Goal: Register for event/course

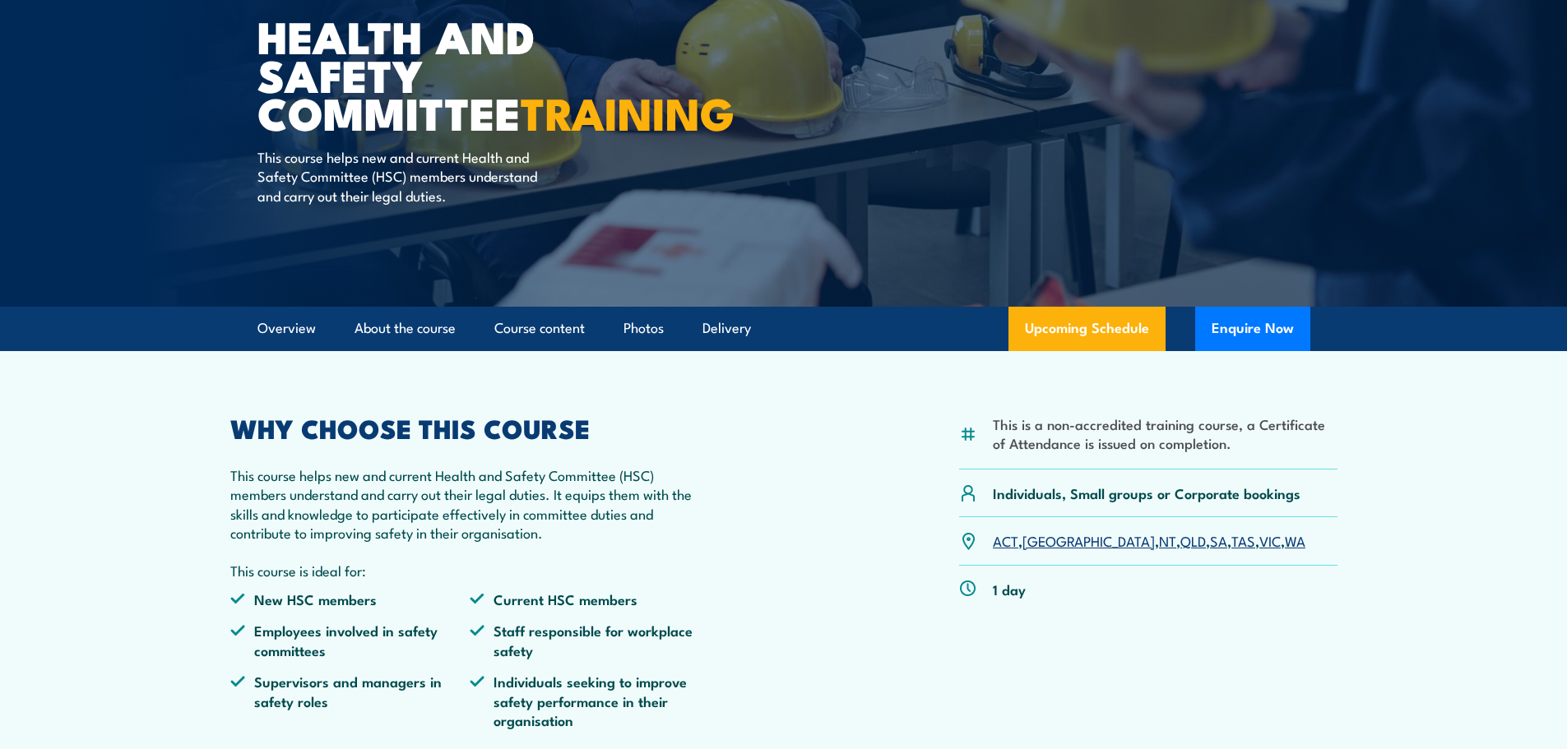
scroll to position [247, 0]
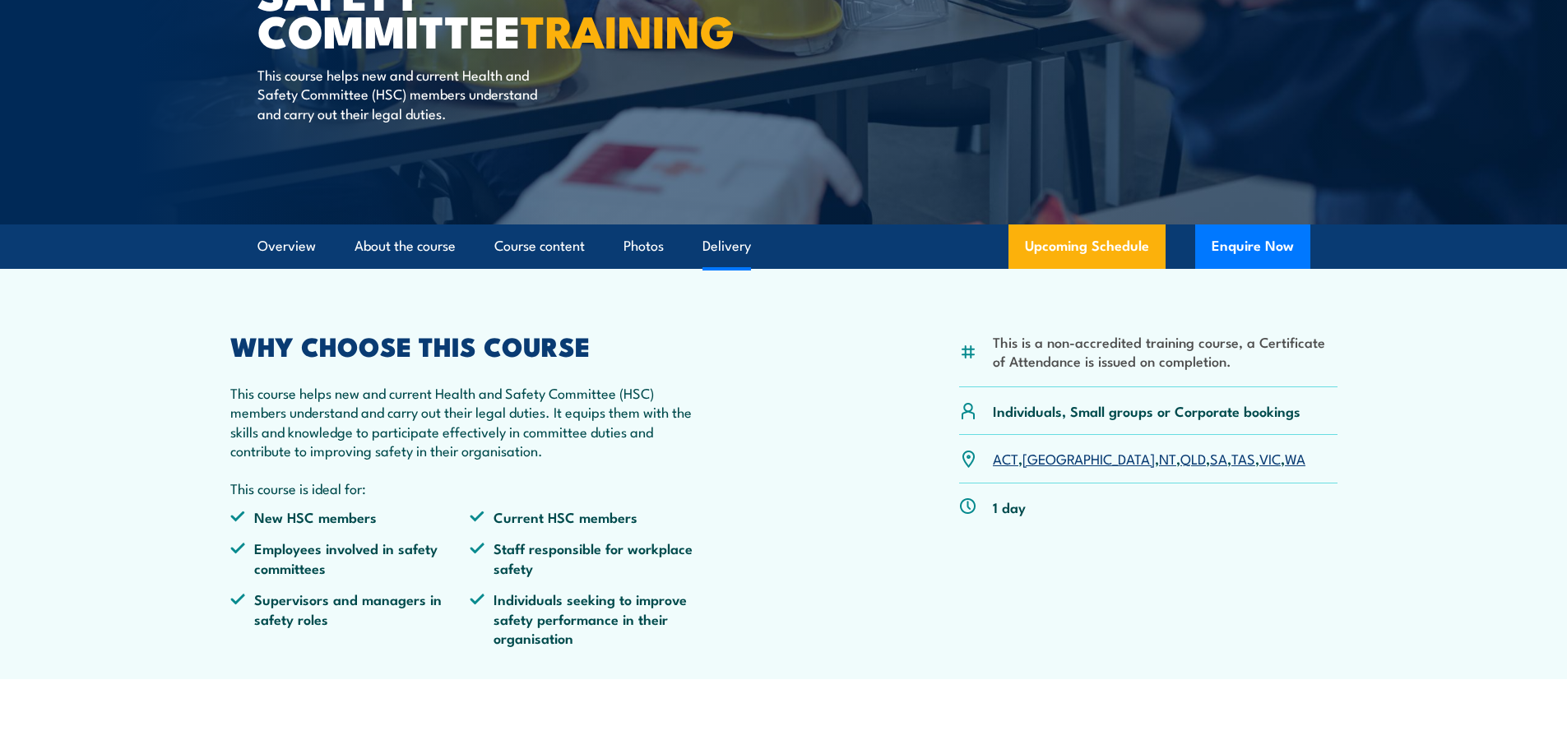
click at [729, 245] on link "Delivery" at bounding box center [727, 247] width 49 height 44
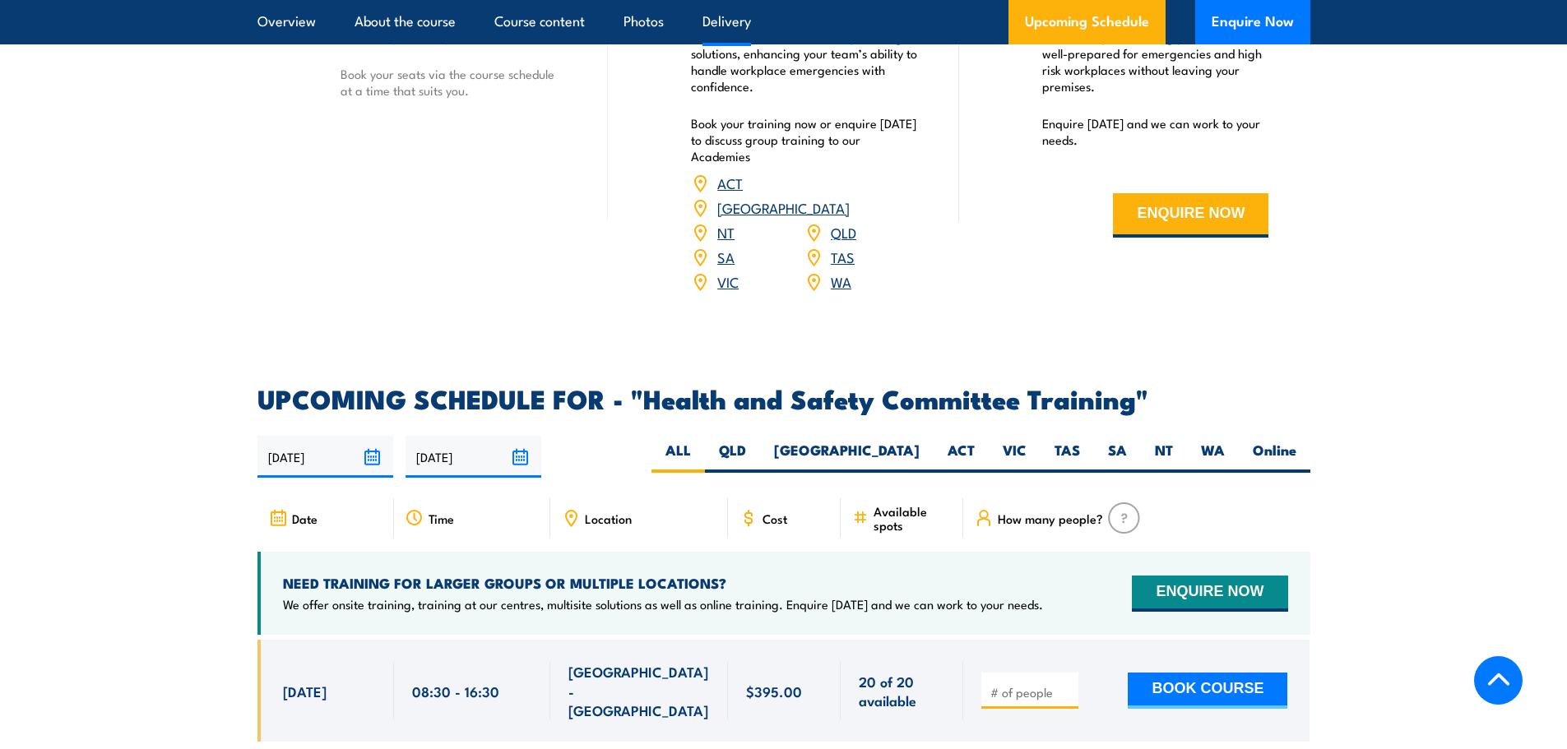
scroll to position [2372, 0]
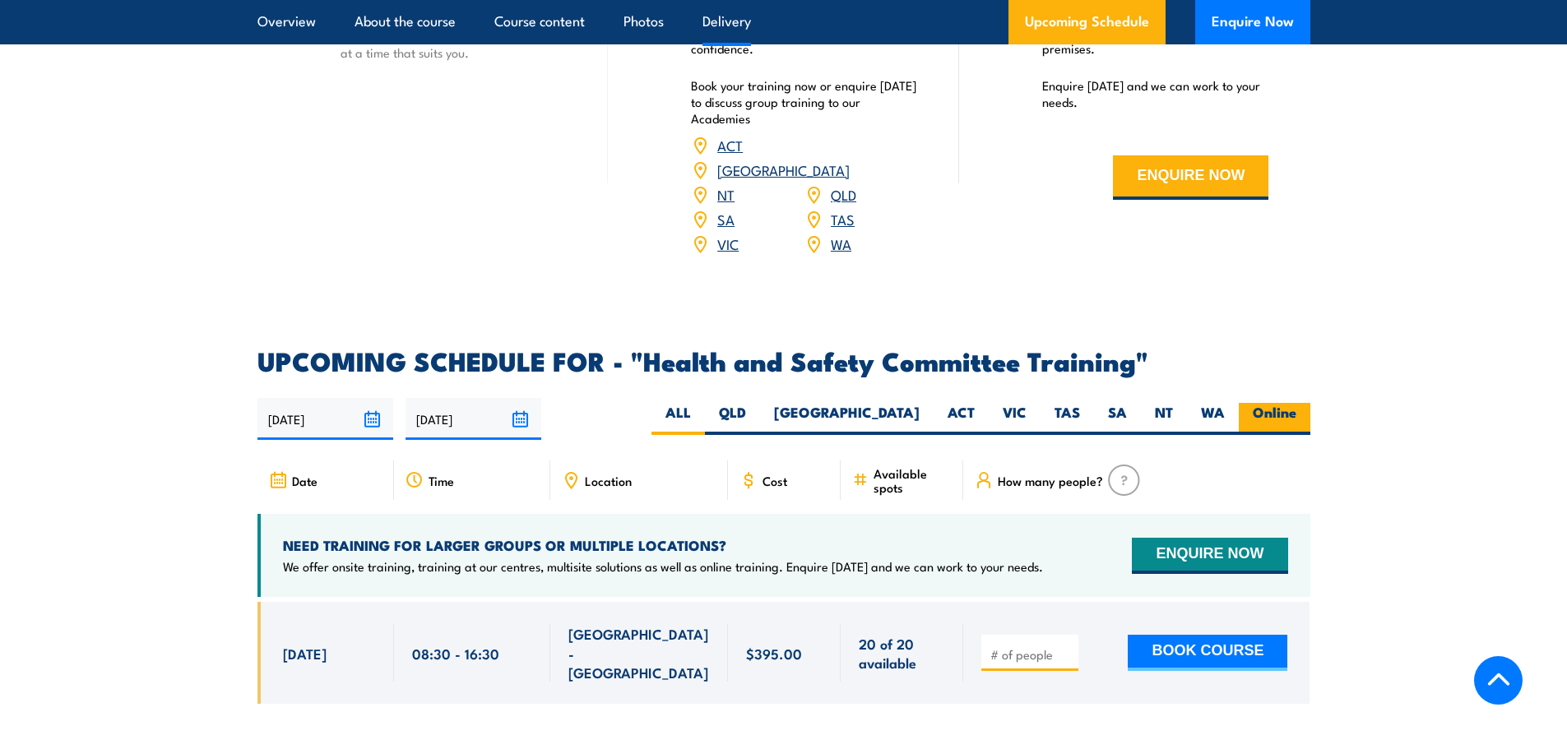
click at [1269, 403] on label "Online" at bounding box center [1275, 419] width 72 height 32
click at [1296, 403] on input "Online" at bounding box center [1301, 408] width 11 height 11
radio input "true"
click at [1287, 403] on label "Online" at bounding box center [1275, 419] width 72 height 32
click at [1296, 403] on input "Online" at bounding box center [1301, 408] width 11 height 11
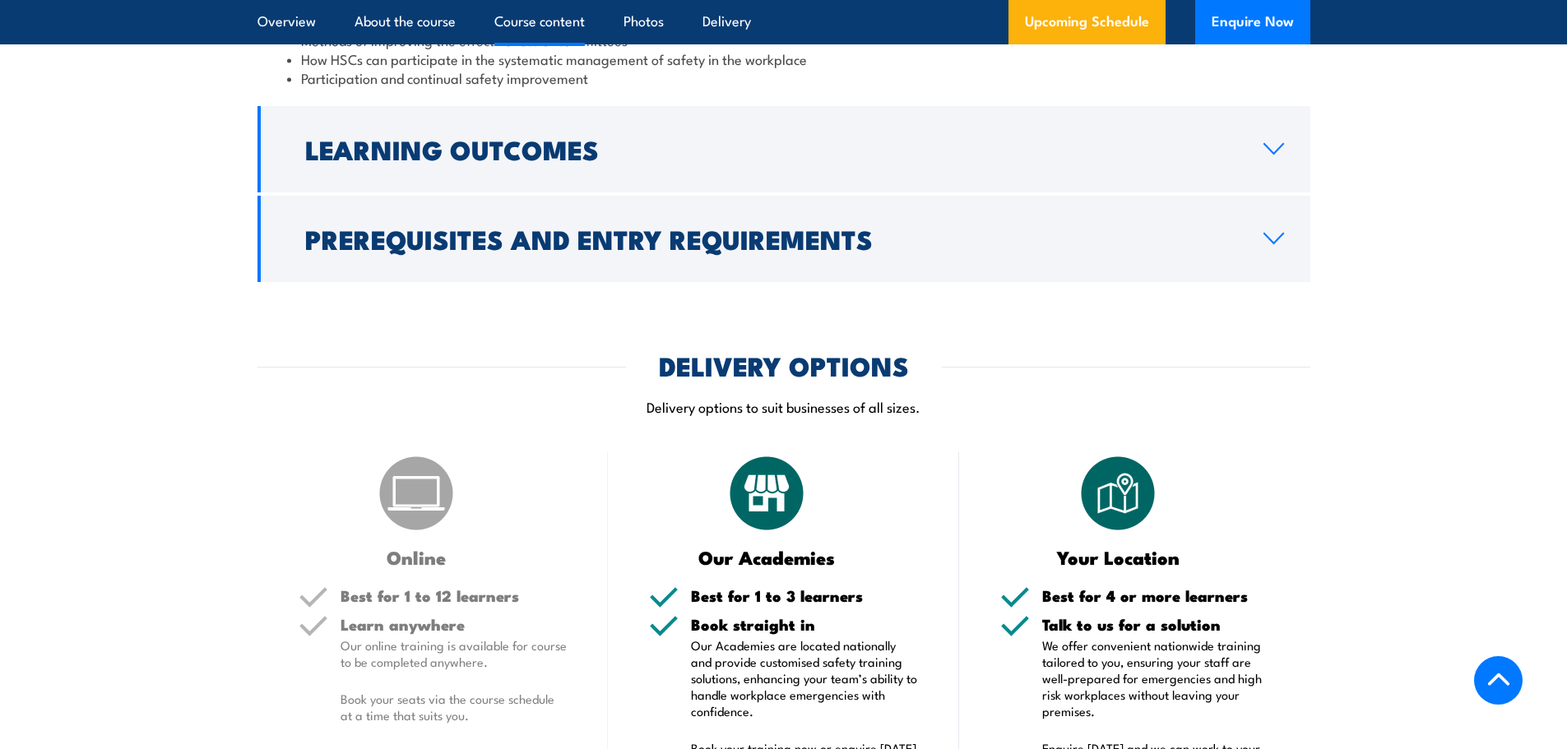
scroll to position [1462, 0]
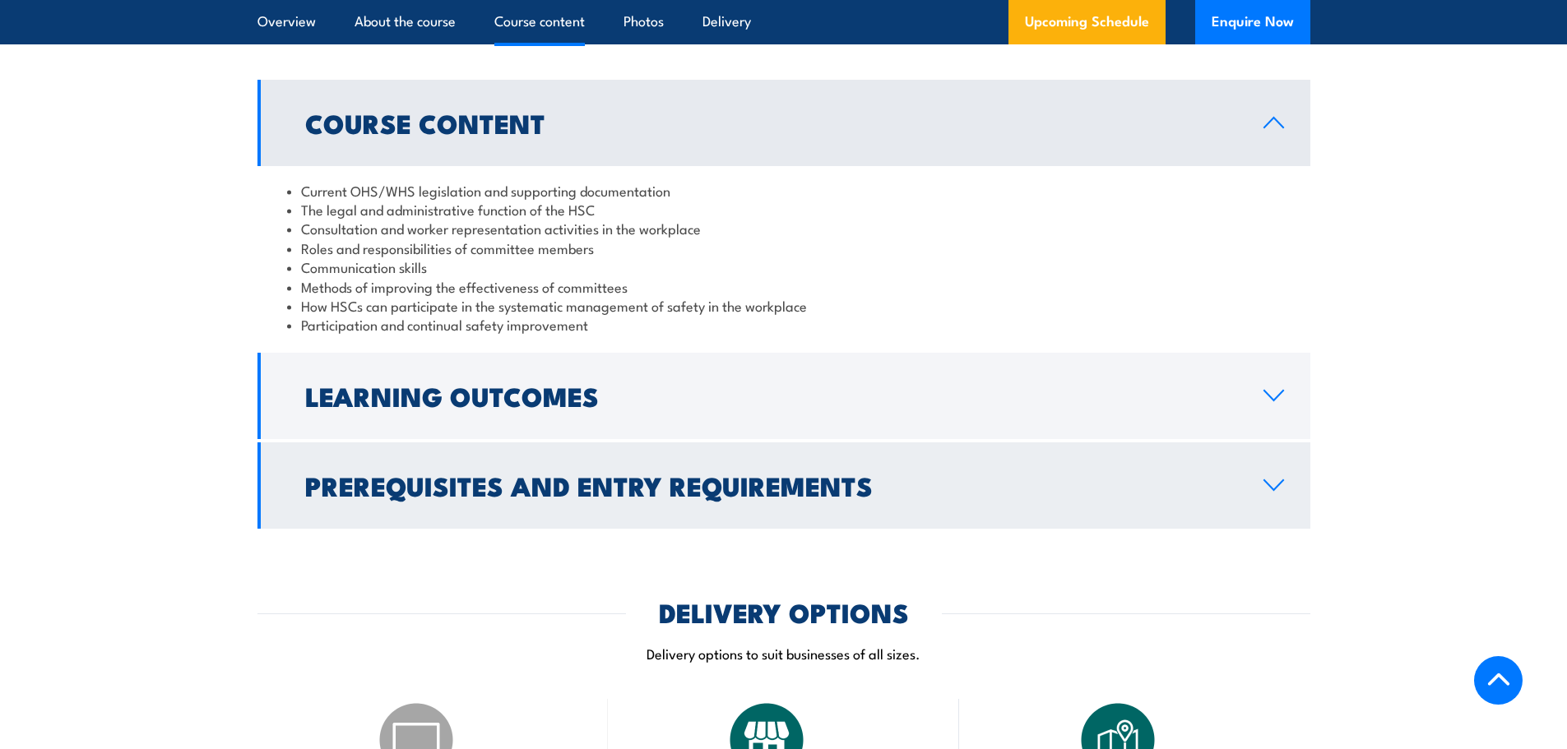
click at [1264, 476] on link "Prerequisites and Entry Requirements" at bounding box center [783, 486] width 1053 height 86
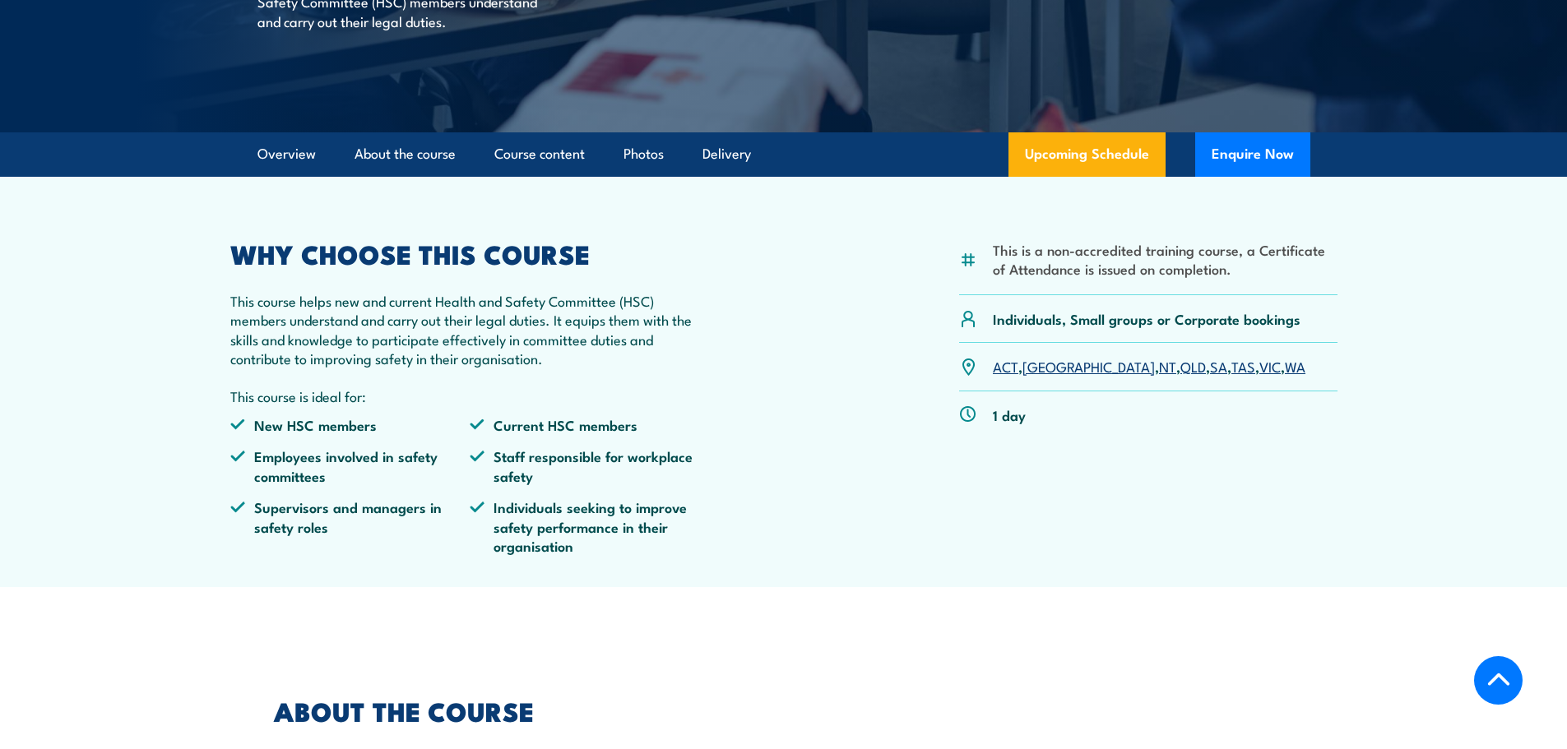
scroll to position [310, 0]
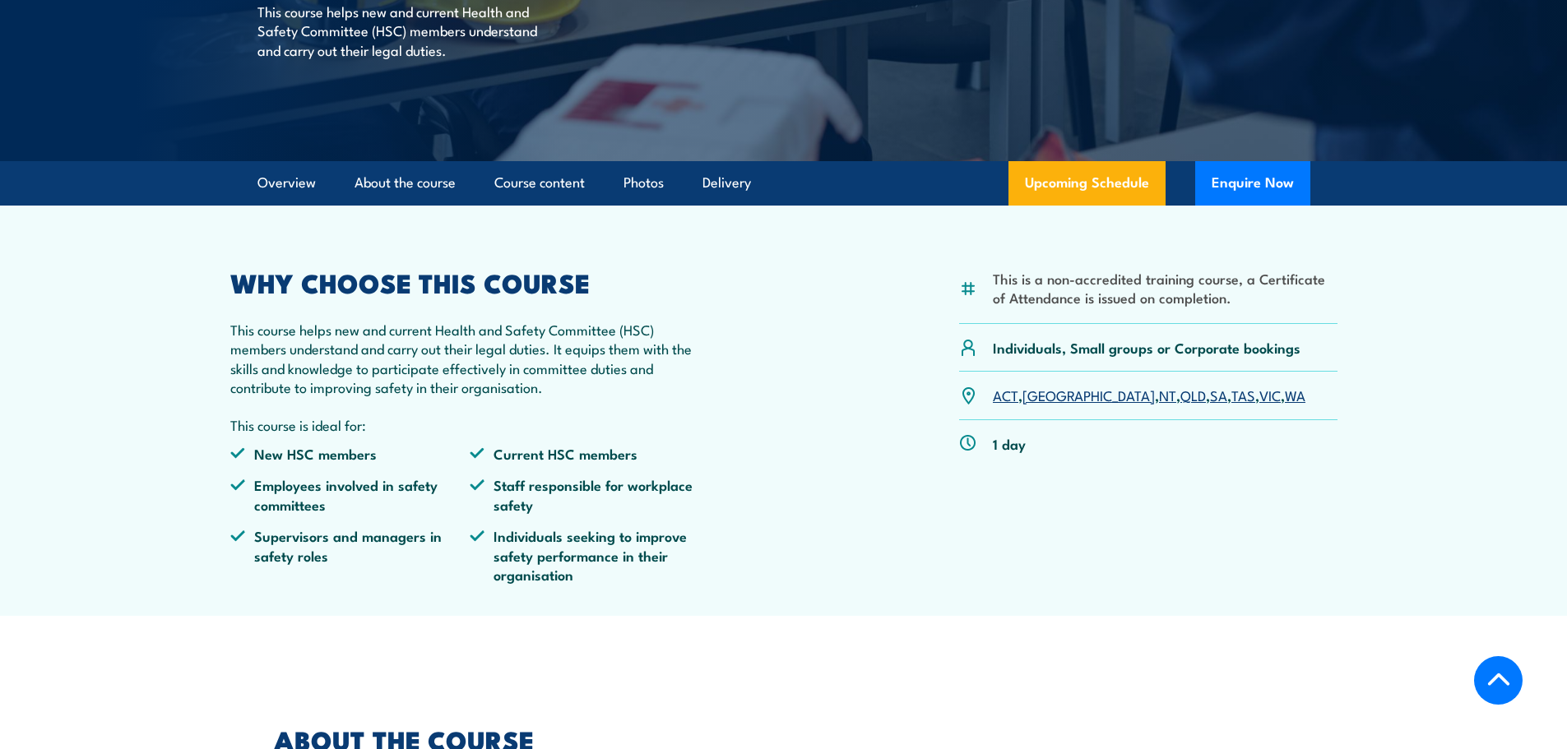
click at [1044, 397] on link "[GEOGRAPHIC_DATA]" at bounding box center [1089, 395] width 132 height 20
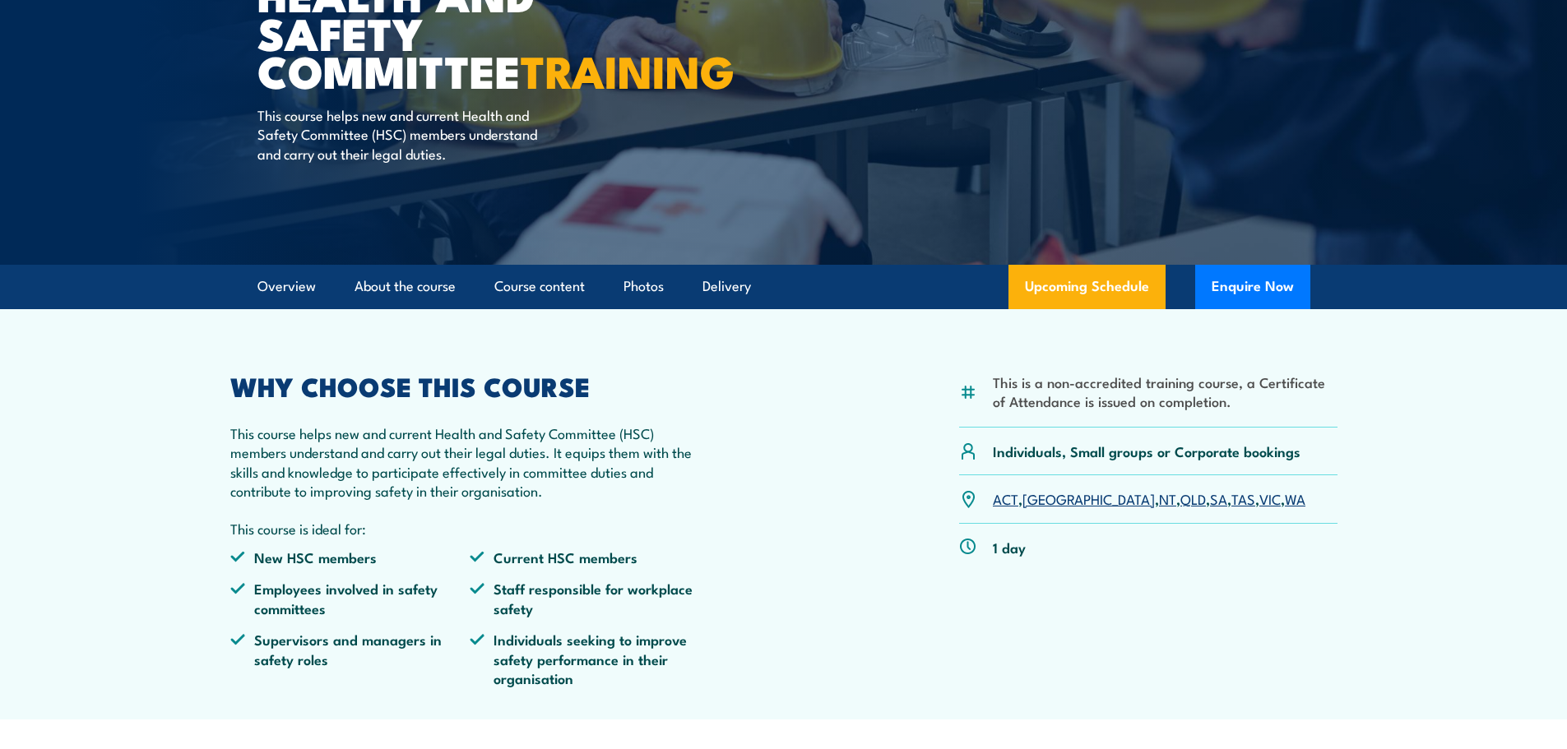
scroll to position [146, 0]
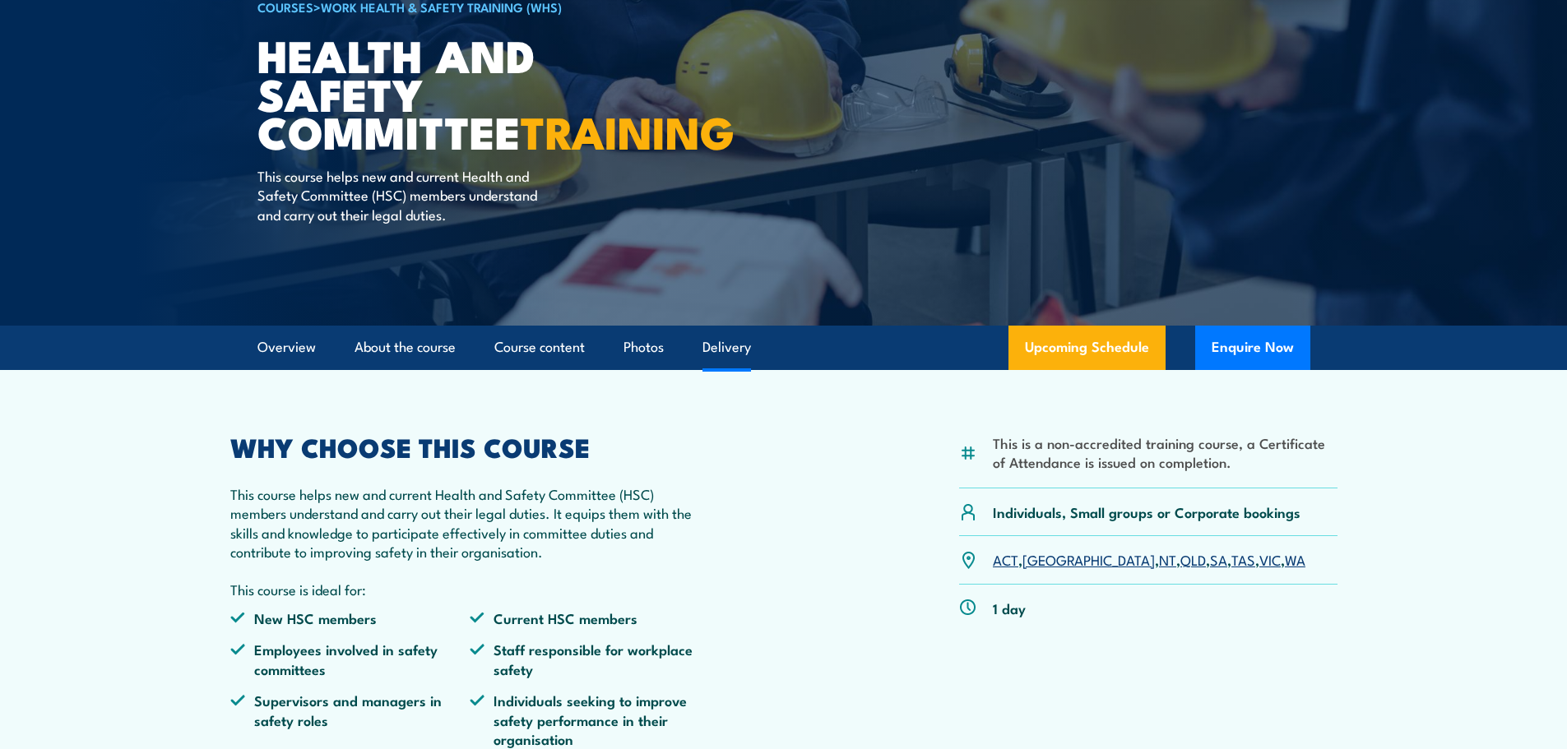
click at [726, 343] on link "Delivery" at bounding box center [727, 348] width 49 height 44
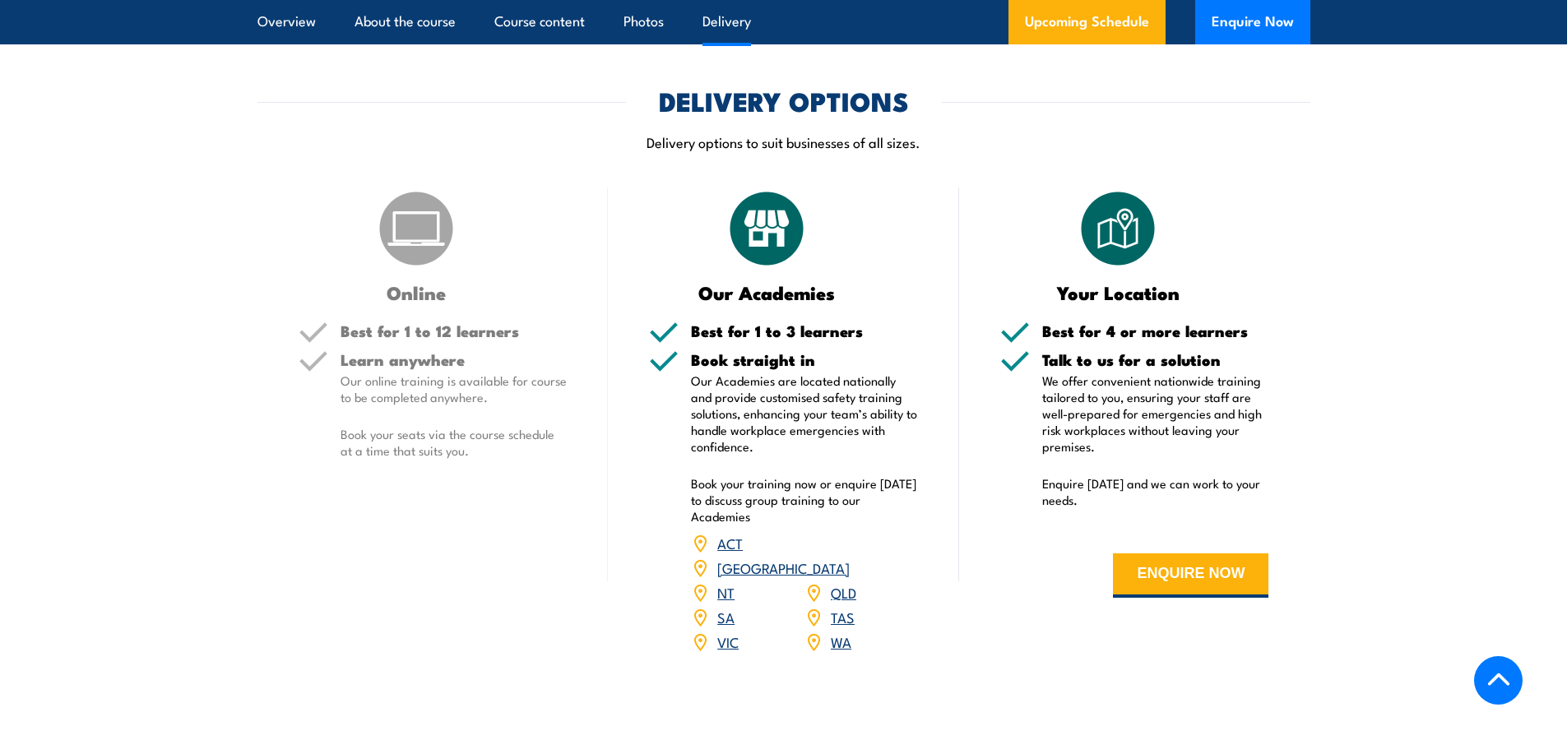
scroll to position [1960, 0]
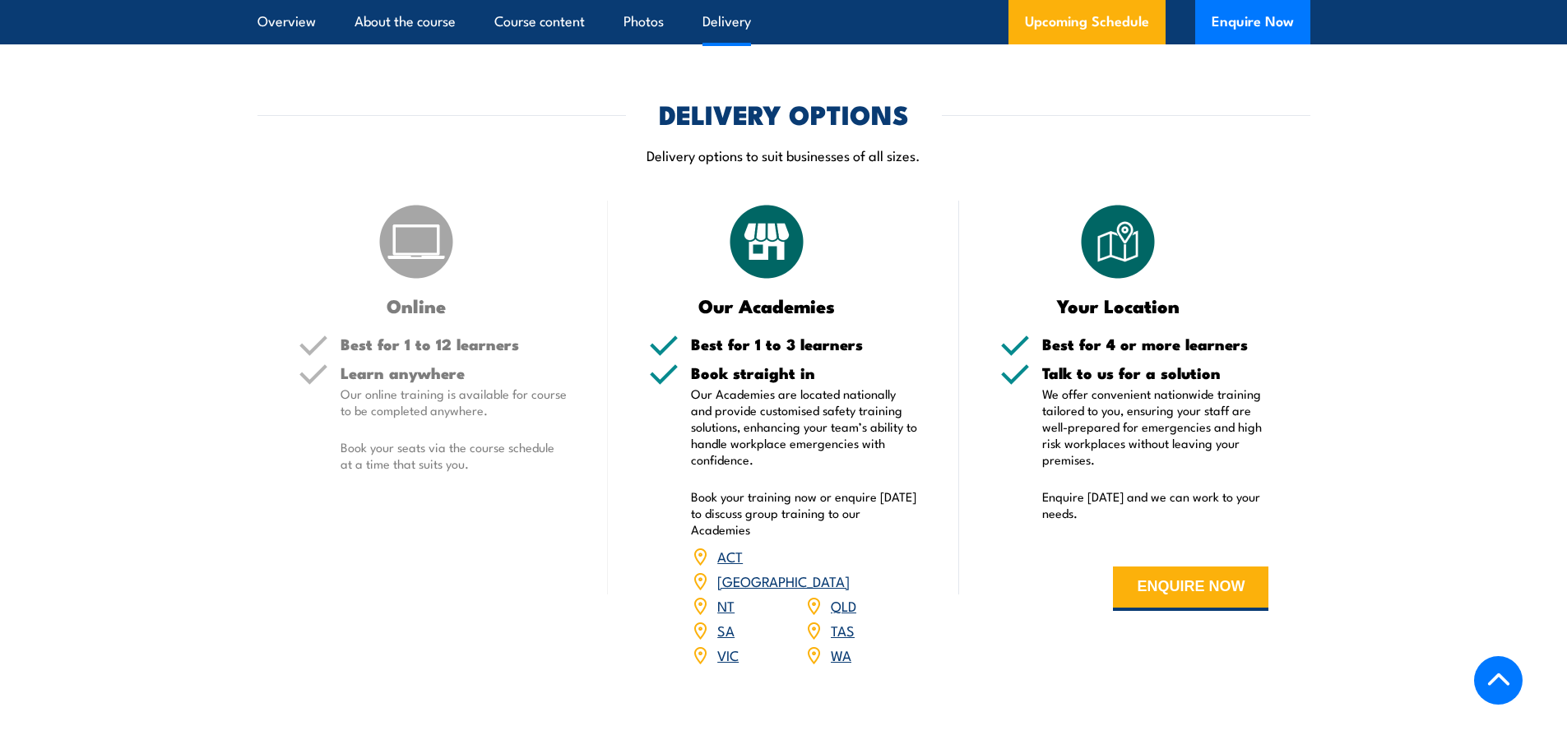
click at [452, 392] on p "Our online training is available for course to be completed anywhere." at bounding box center [454, 402] width 227 height 33
click at [445, 251] on img at bounding box center [416, 242] width 82 height 82
click at [493, 431] on div "Learn anywhere Our online training is available for course to be completed anyw…" at bounding box center [454, 432] width 227 height 134
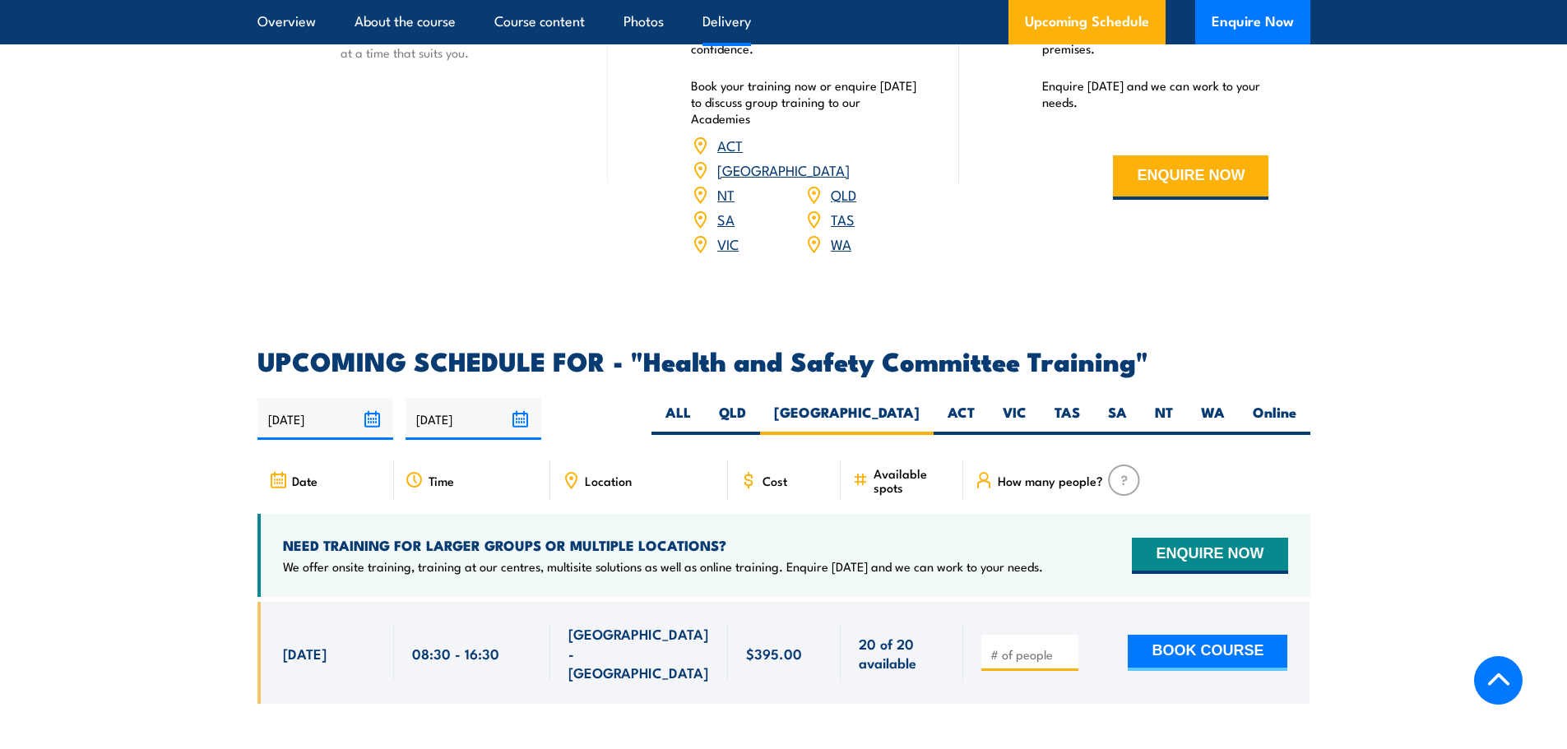
scroll to position [2289, 0]
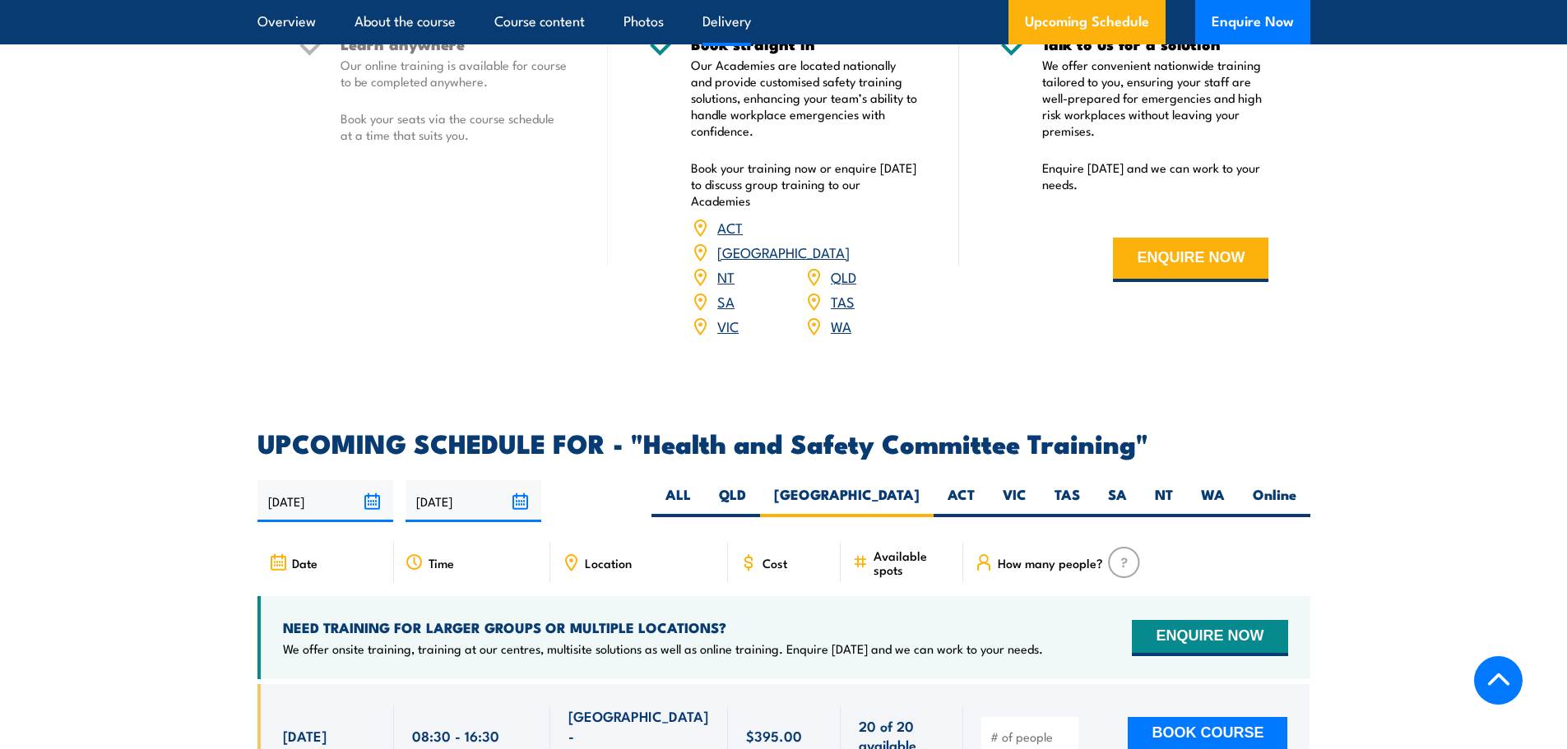
click at [778, 556] on span "Cost" at bounding box center [775, 563] width 25 height 14
click at [763, 556] on span "Cost" at bounding box center [775, 563] width 25 height 14
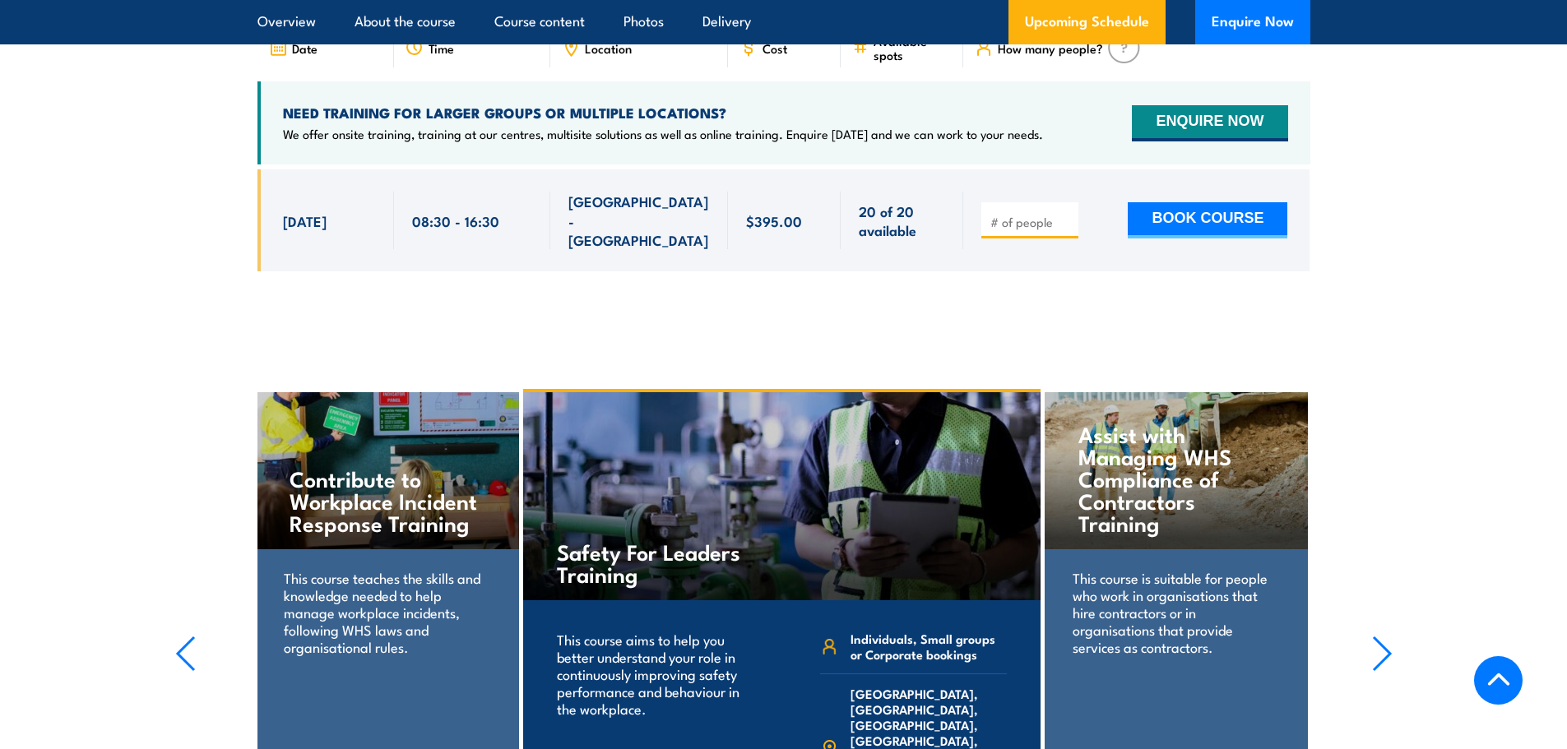
scroll to position [3030, 0]
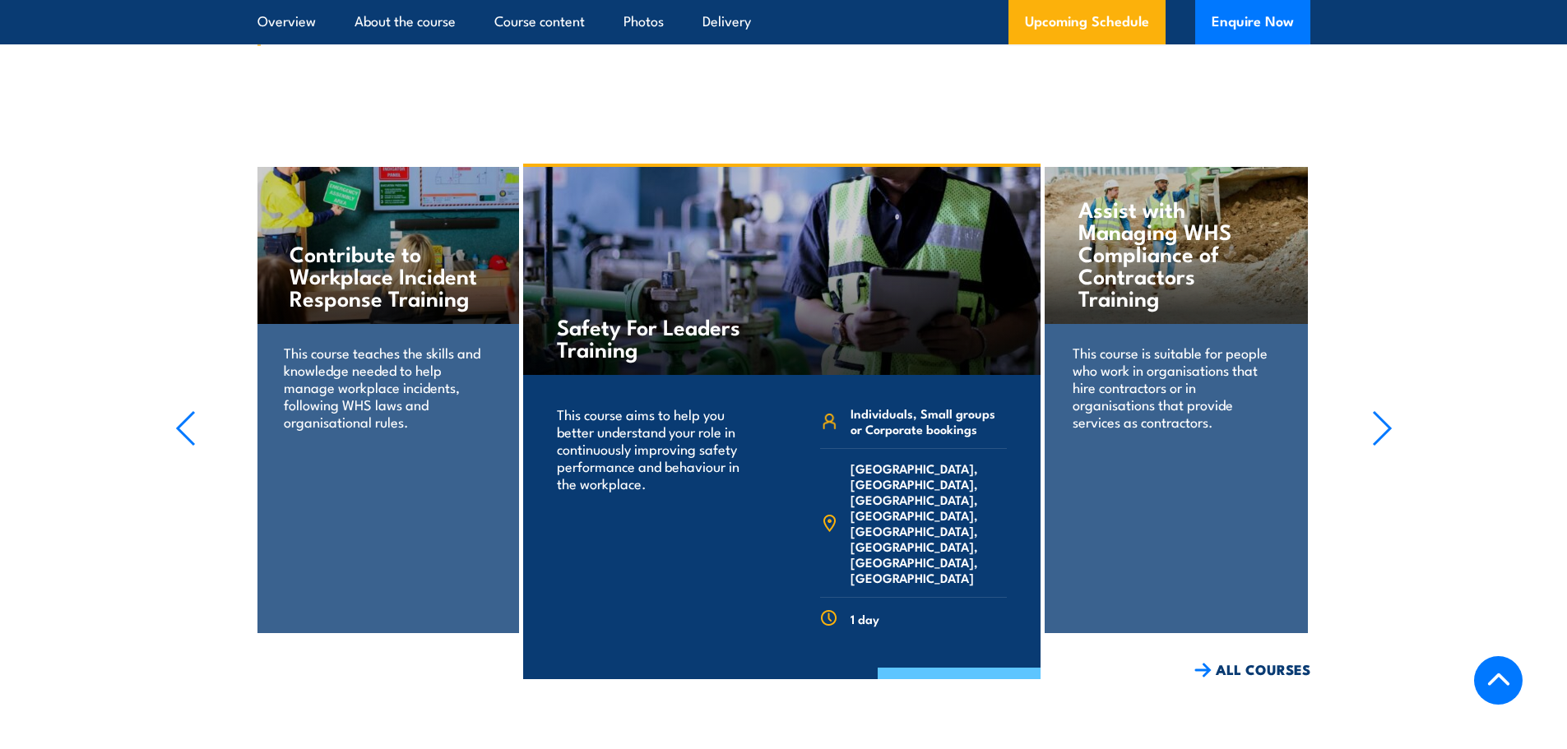
click at [931, 668] on link "COURSE DETAILS" at bounding box center [959, 689] width 163 height 43
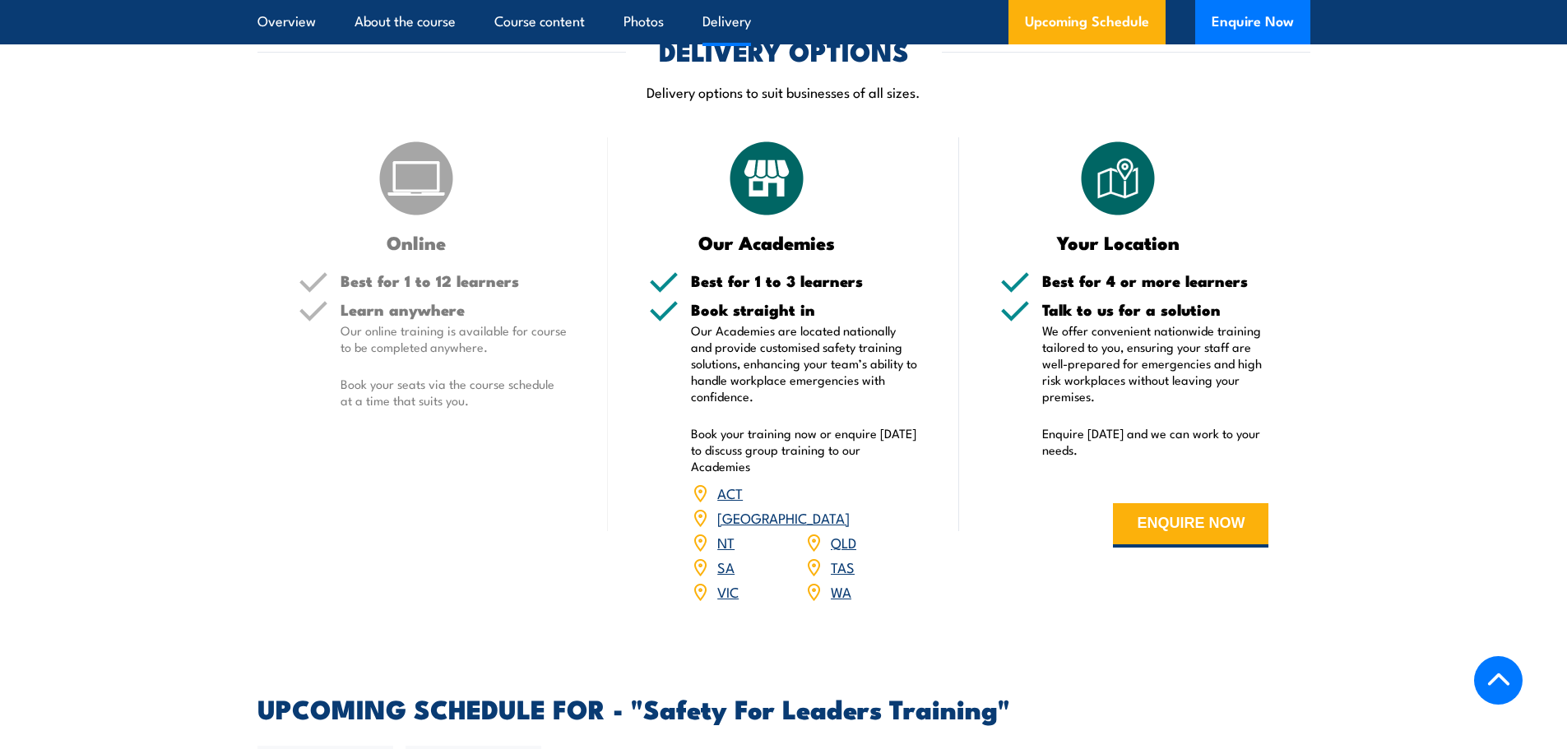
scroll to position [1810, 0]
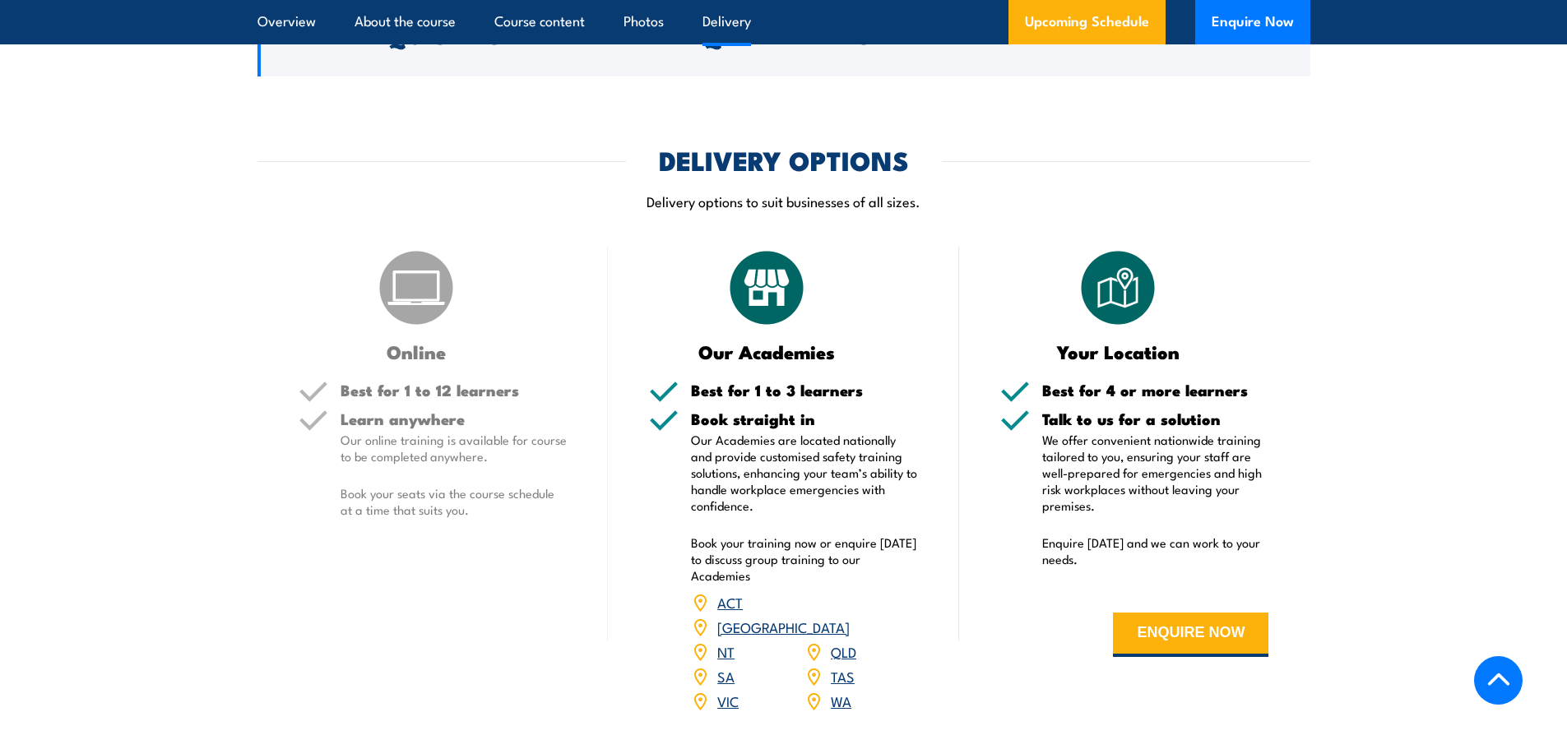
click at [838, 617] on link "[GEOGRAPHIC_DATA]" at bounding box center [783, 627] width 132 height 20
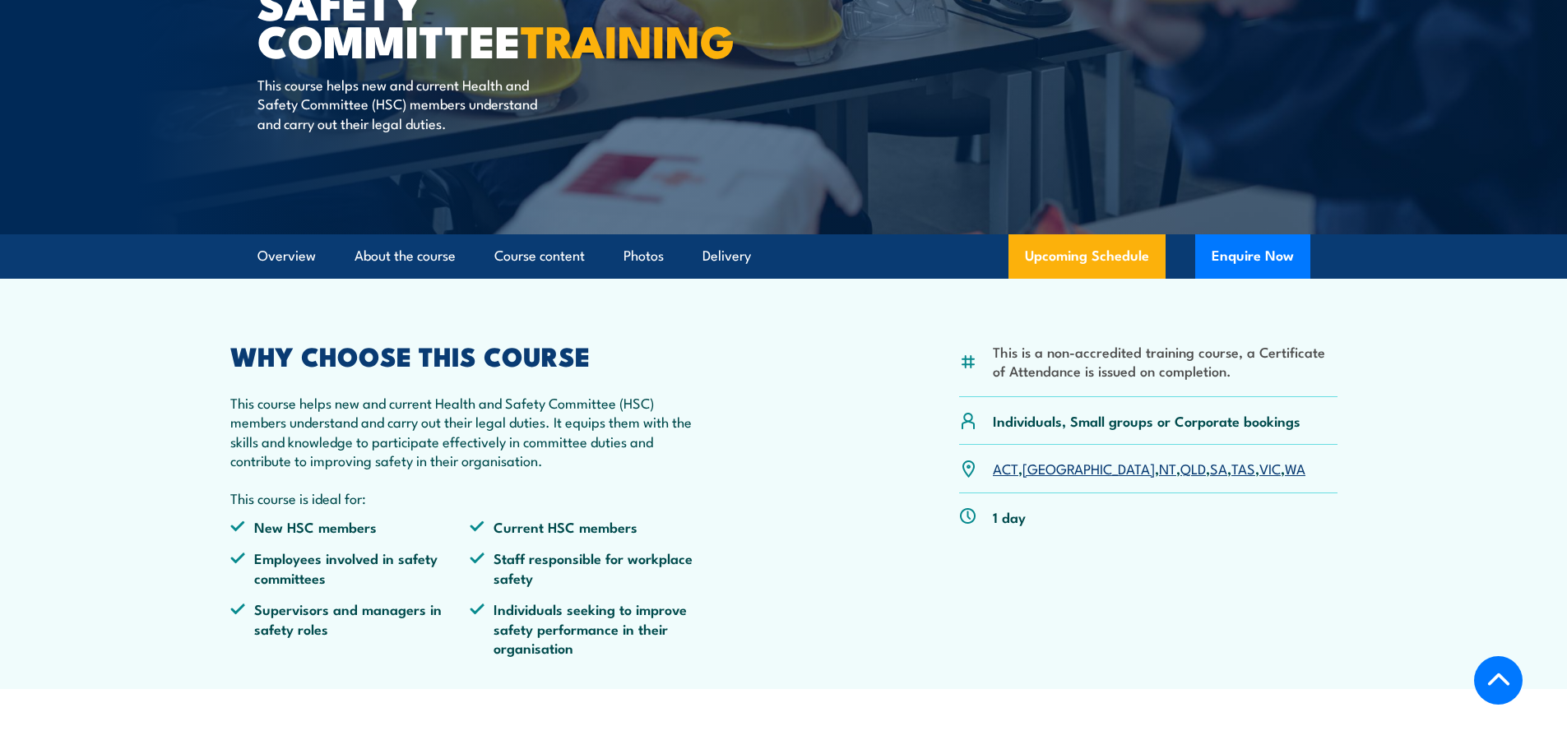
scroll to position [225, 0]
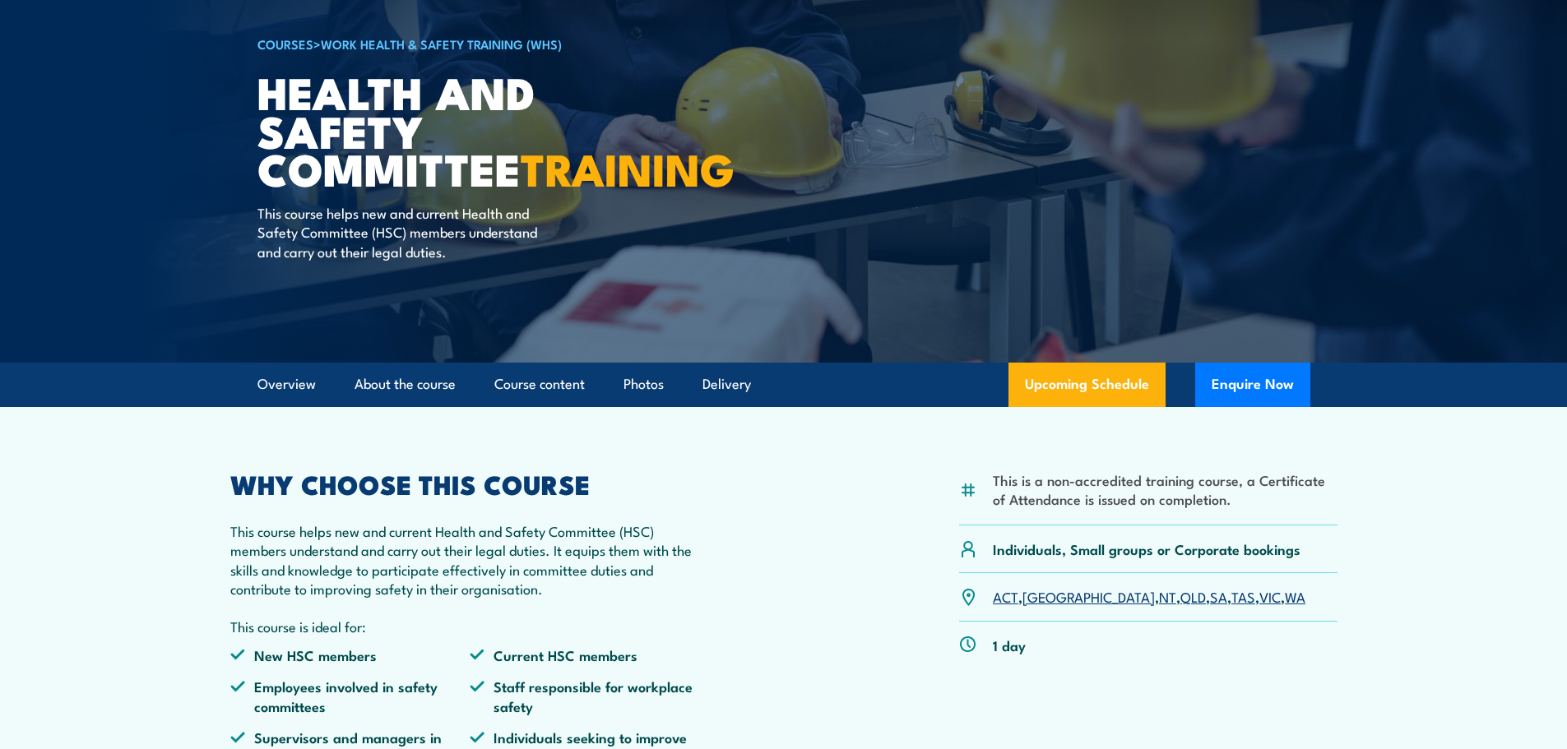
scroll to position [310, 0]
